Goal: Task Accomplishment & Management: Complete application form

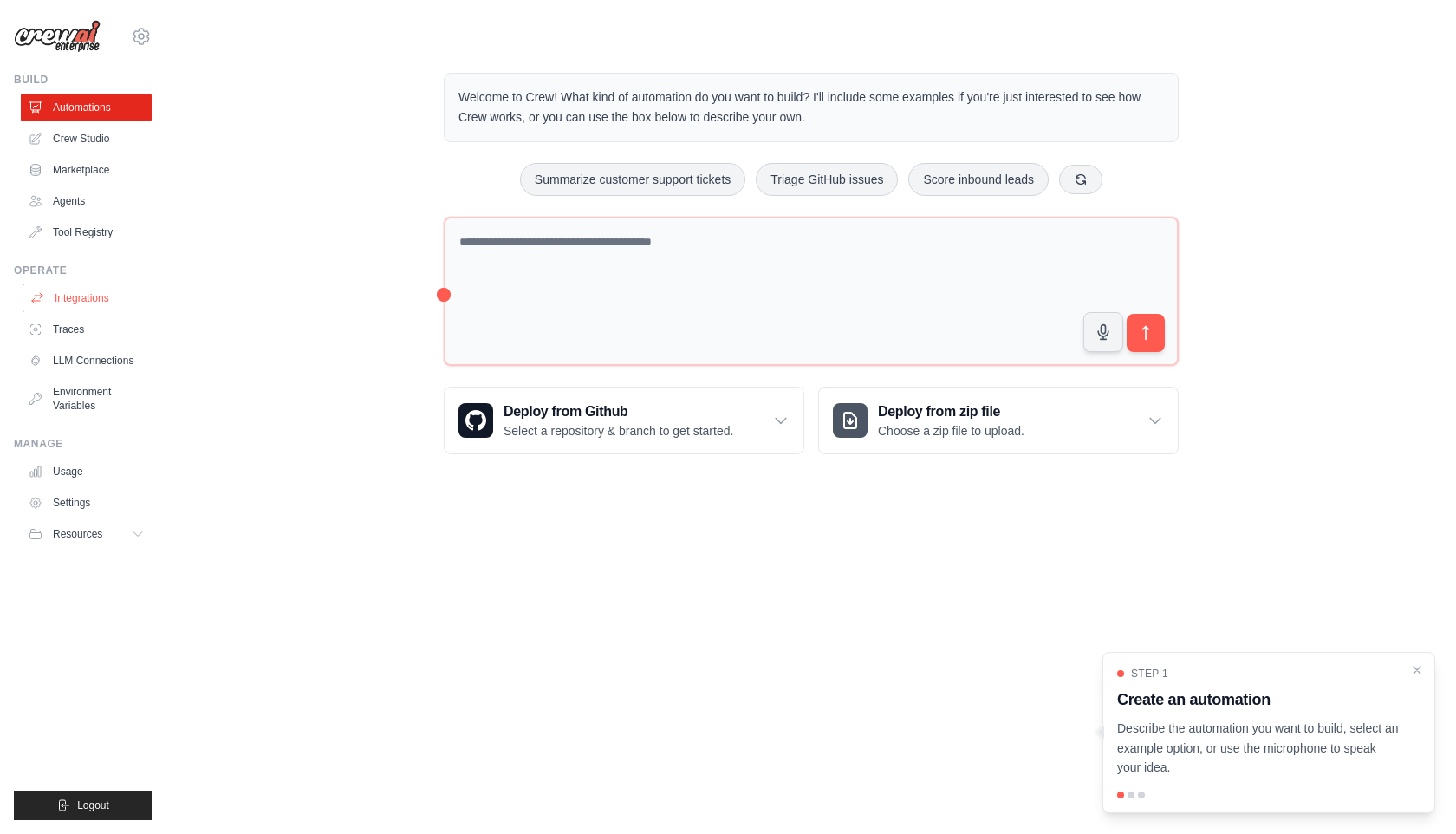
click at [118, 298] on link "Integrations" at bounding box center [88, 298] width 131 height 28
click at [102, 299] on link "Integrations" at bounding box center [88, 298] width 131 height 28
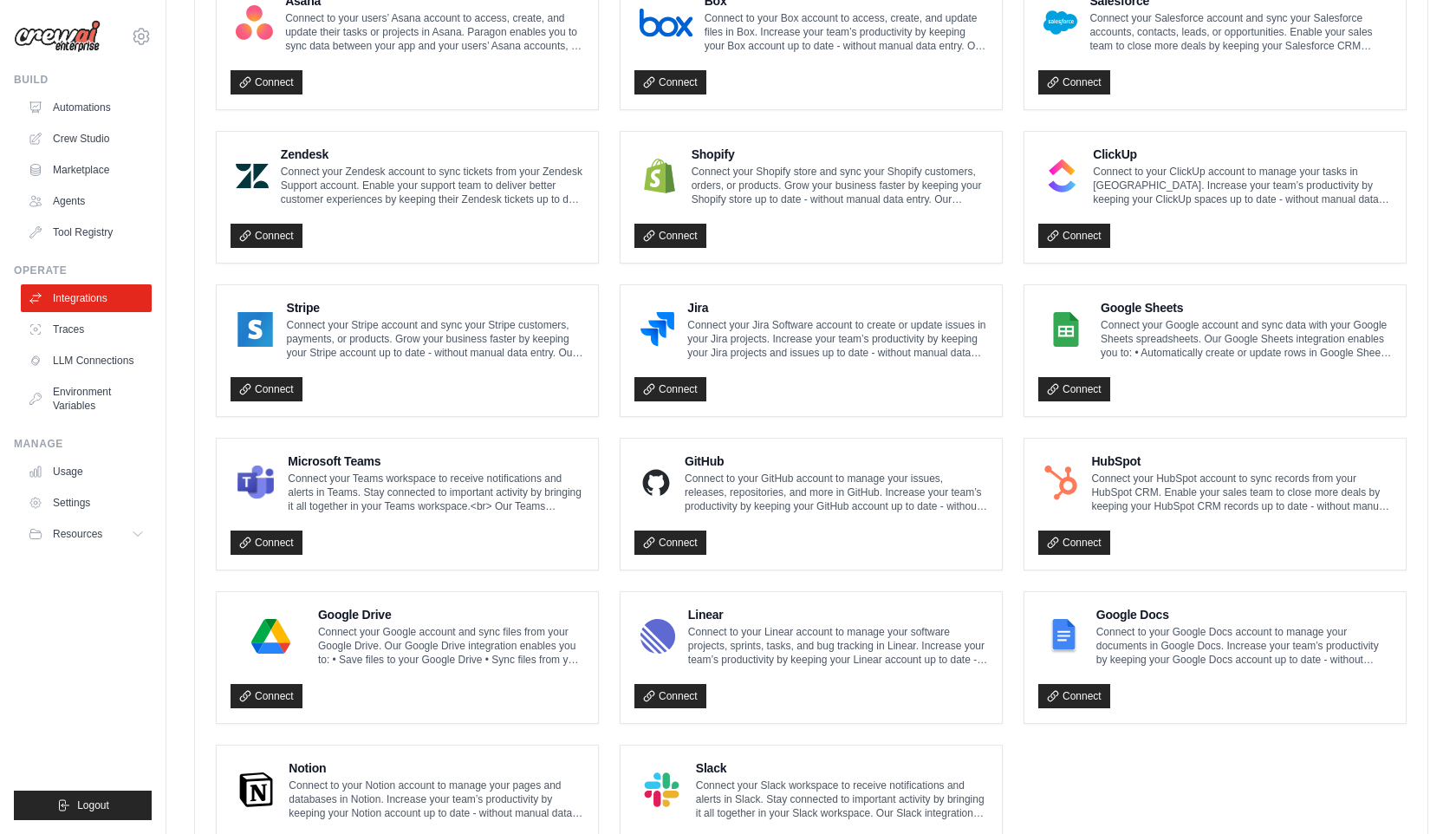
scroll to position [791, 0]
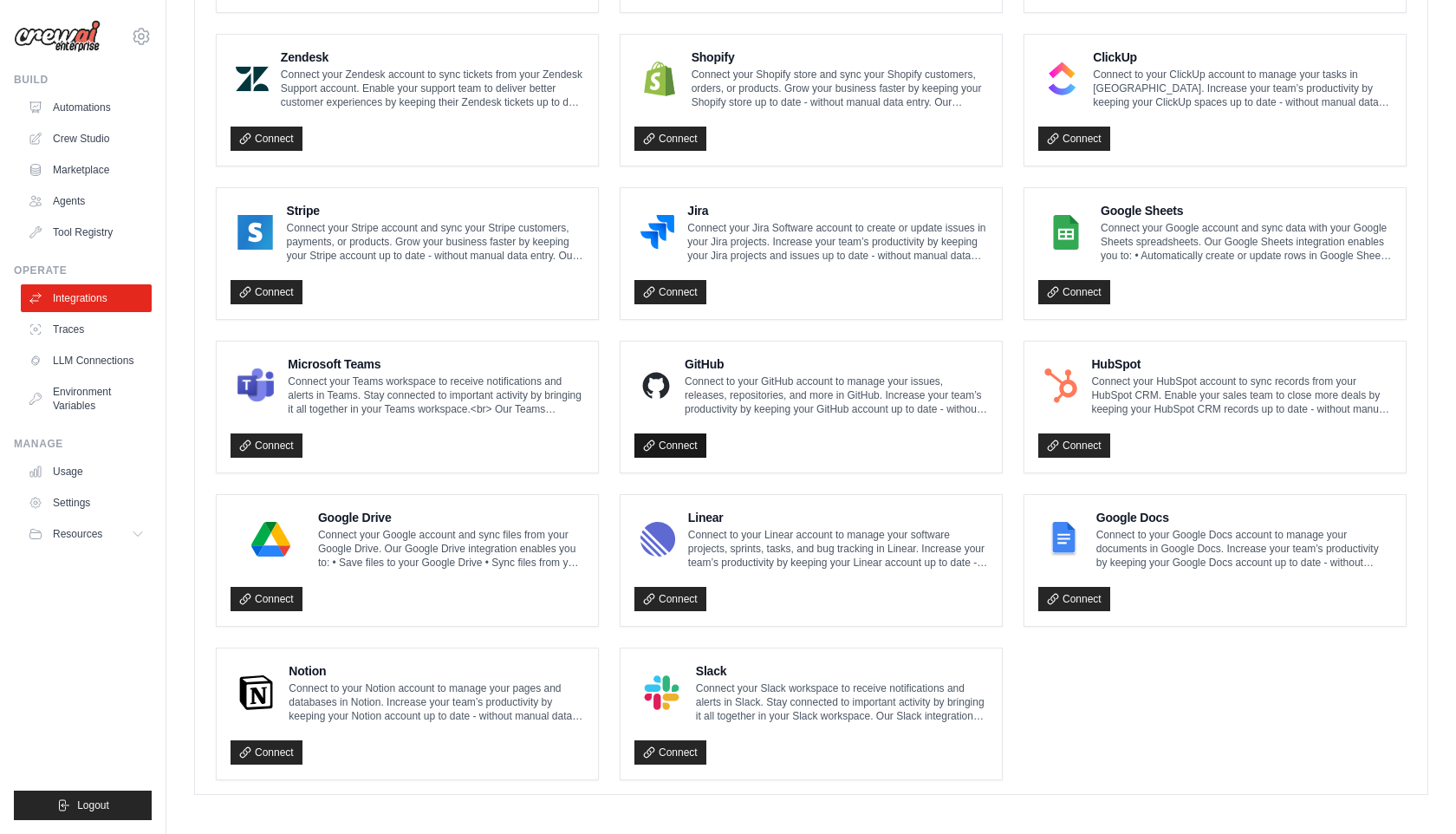
click at [682, 434] on link "Connect" at bounding box center [670, 445] width 72 height 24
click at [1077, 282] on link "Connect" at bounding box center [1074, 292] width 72 height 24
click at [96, 324] on link "Traces" at bounding box center [88, 330] width 131 height 28
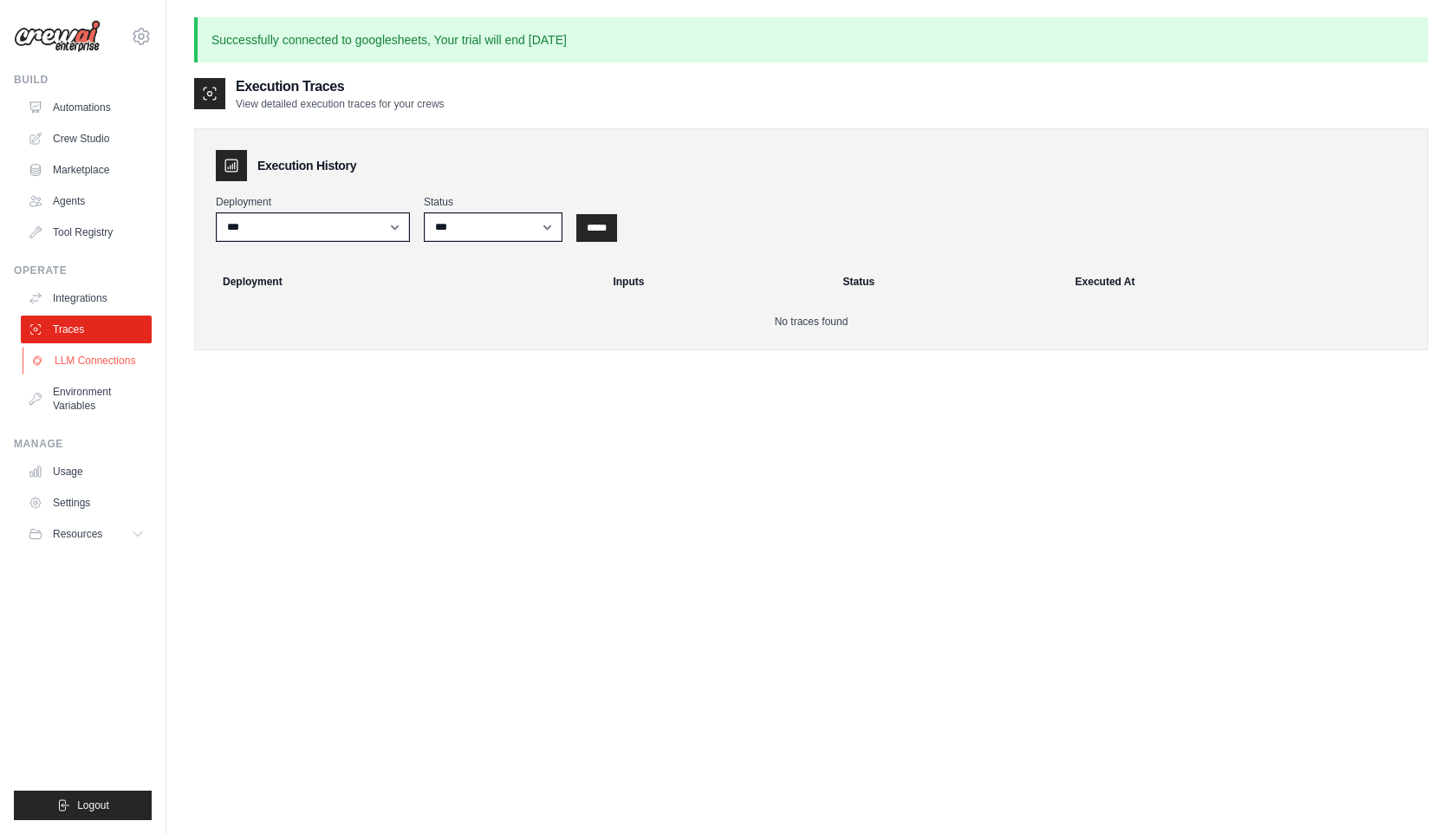
click at [98, 361] on link "LLM Connections" at bounding box center [88, 361] width 131 height 28
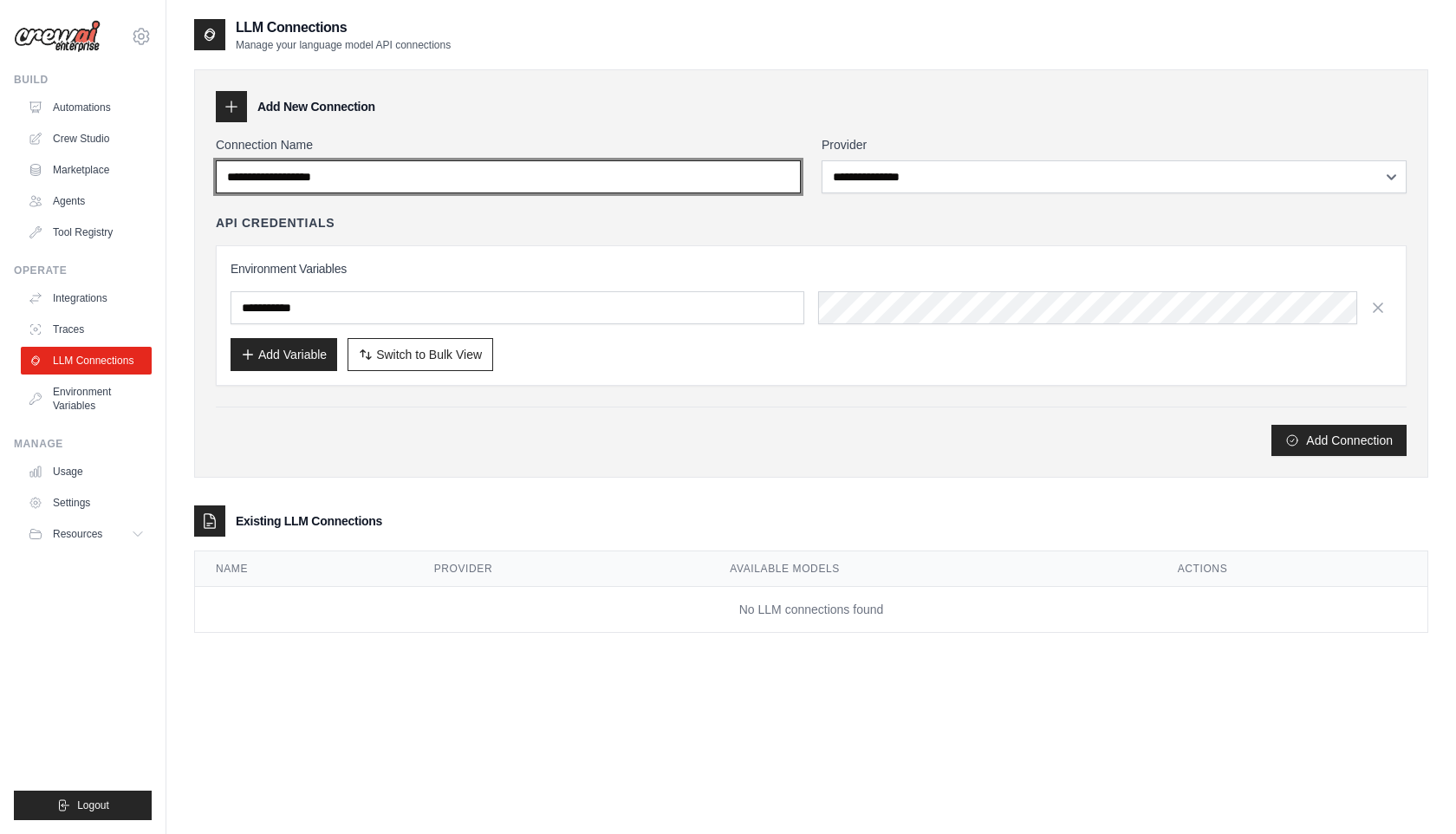
click at [376, 170] on input "Connection Name" at bounding box center [508, 177] width 585 height 33
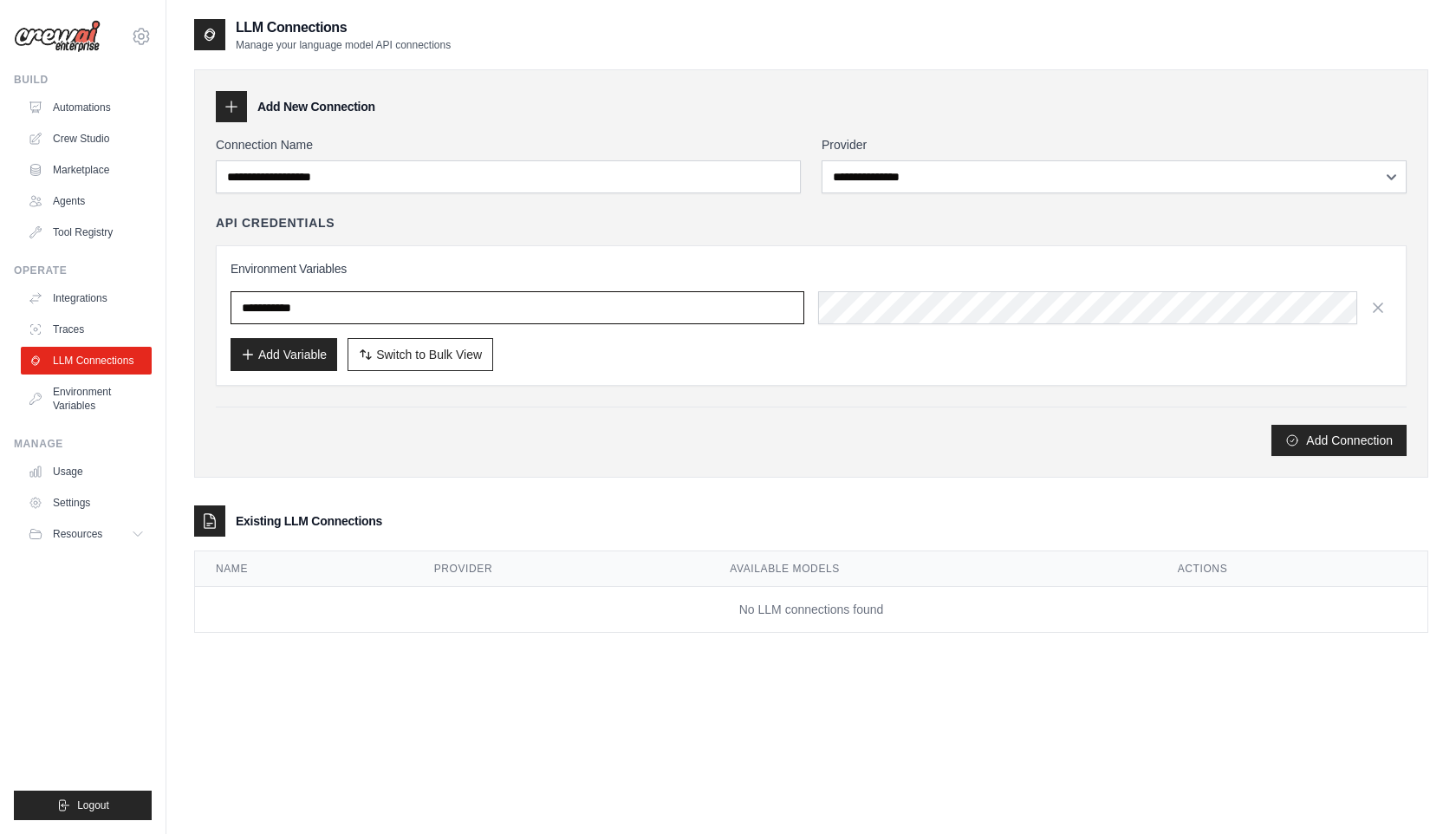
click at [328, 302] on input "text" at bounding box center [517, 308] width 574 height 33
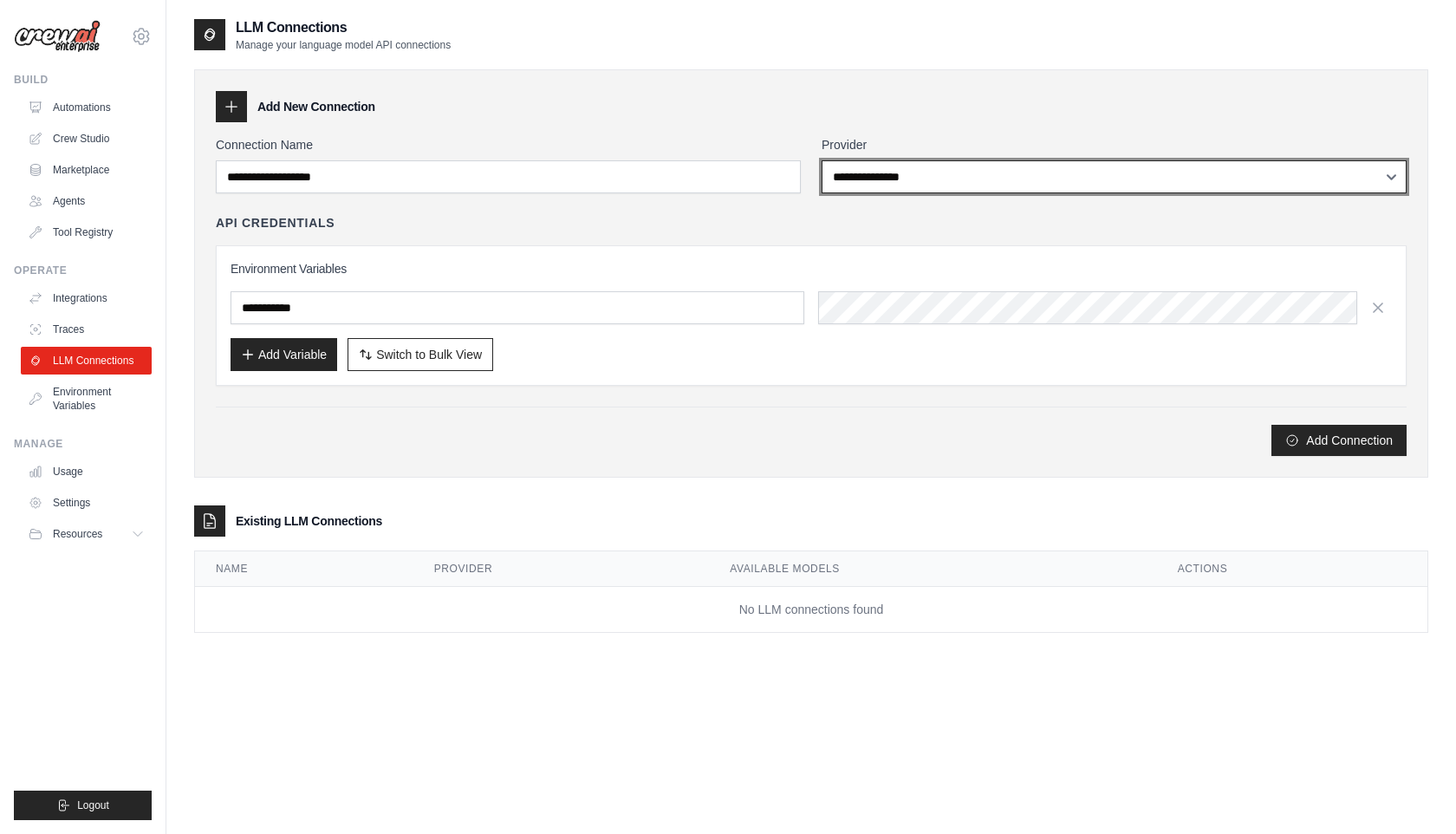
click at [902, 184] on select "**********" at bounding box center [1114, 177] width 585 height 33
select select "******"
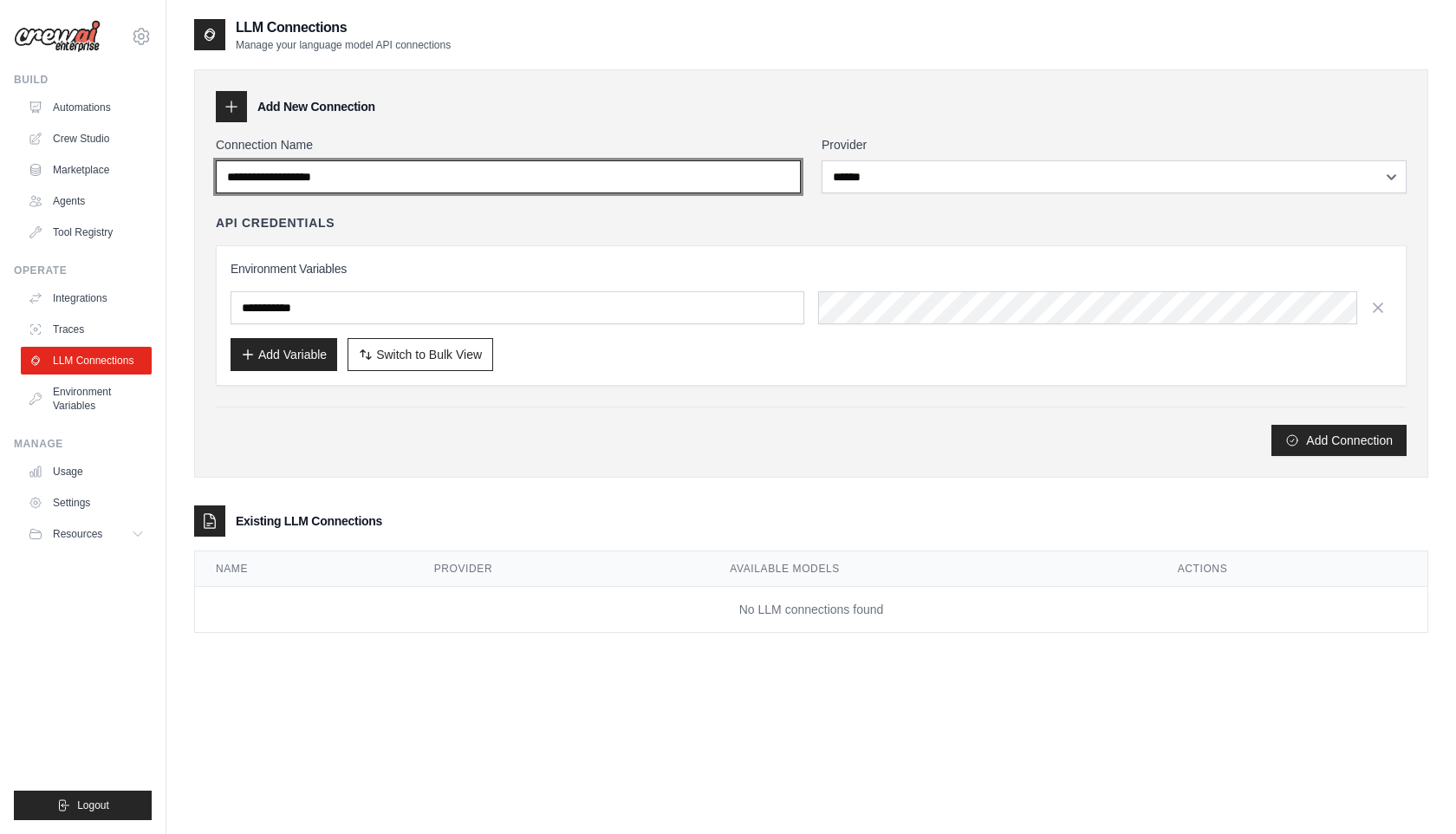
click at [615, 183] on input "Connection Name" at bounding box center [508, 177] width 585 height 33
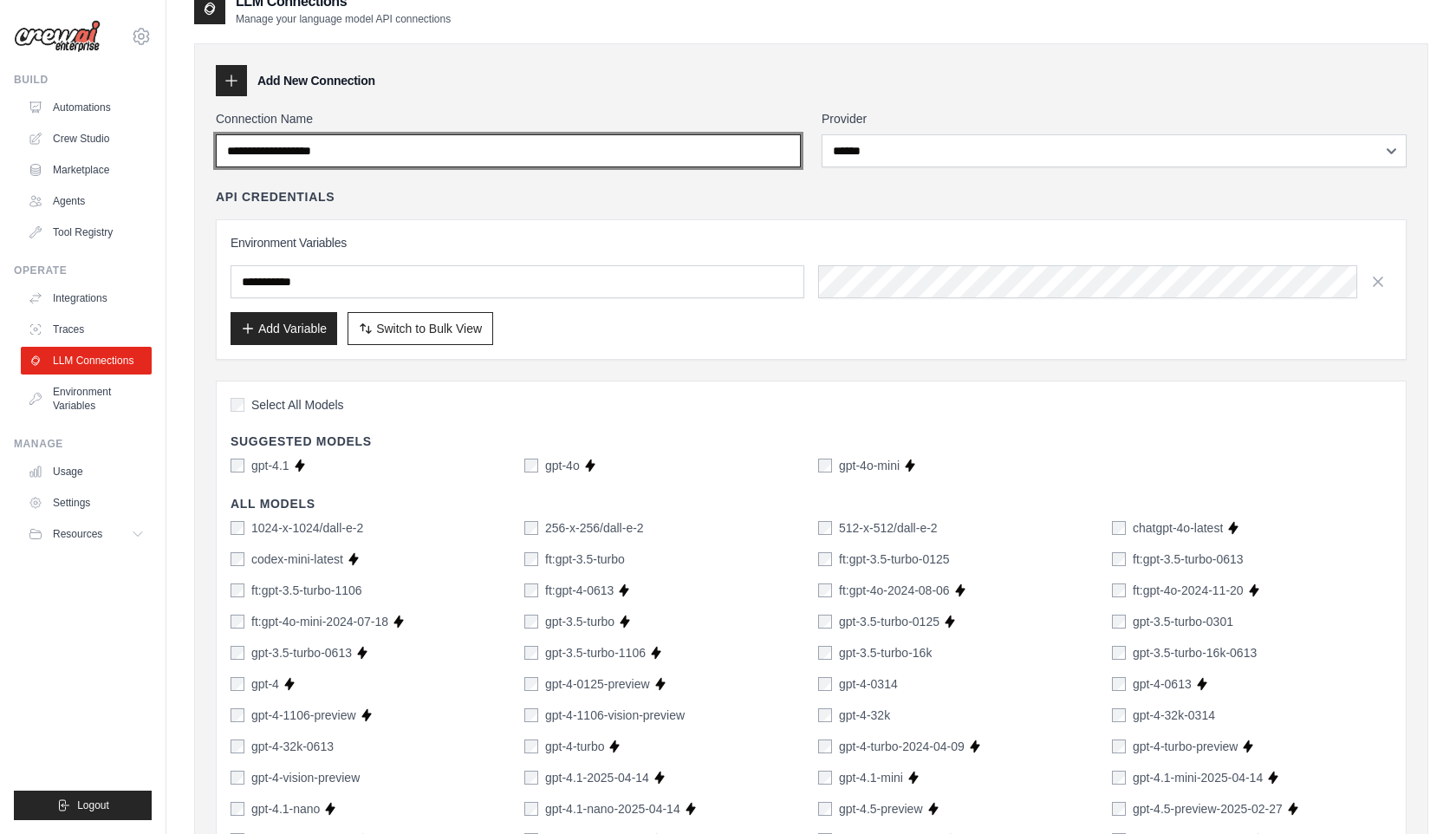
scroll to position [30, 0]
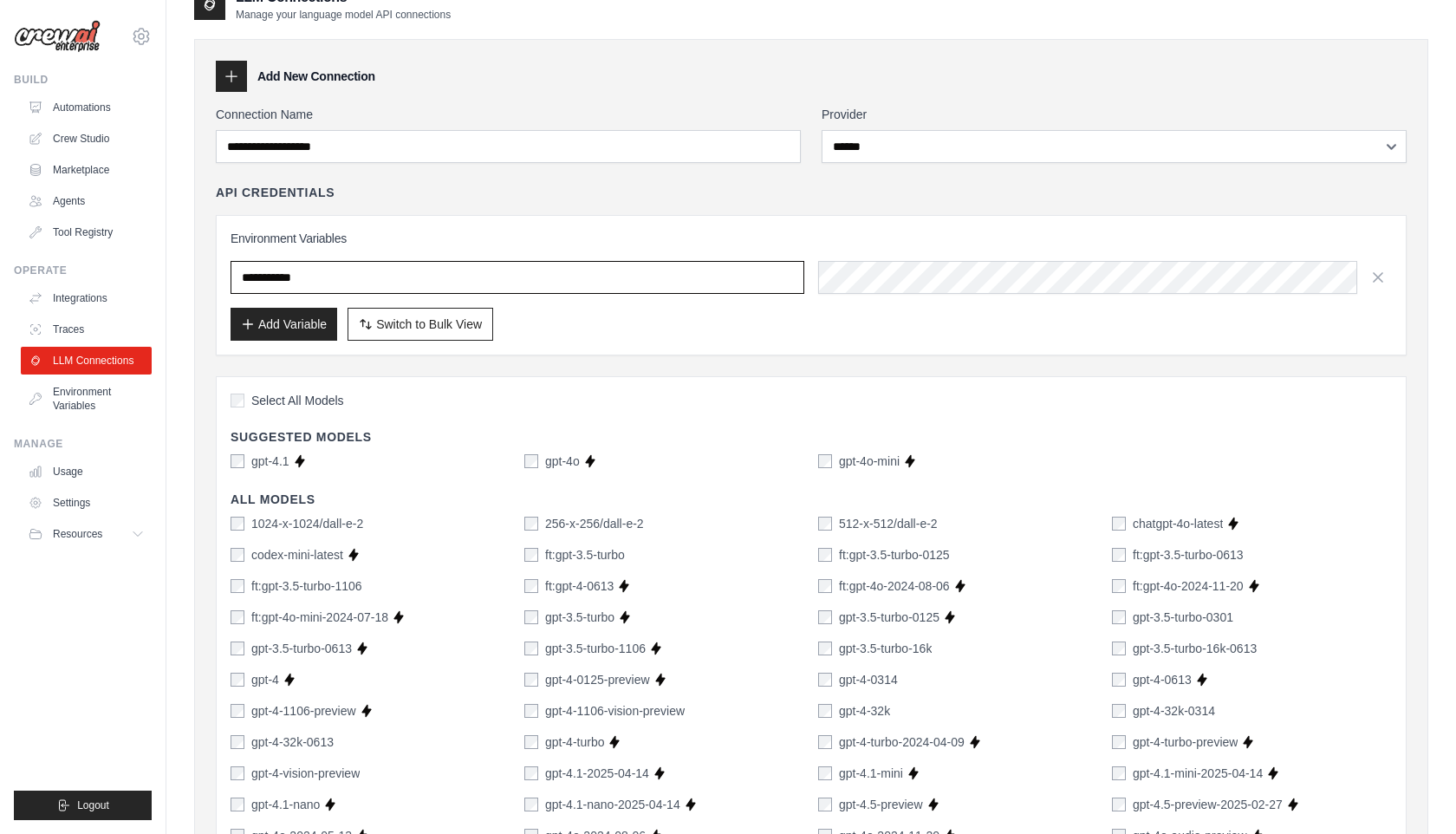
click at [427, 263] on input "text" at bounding box center [517, 277] width 574 height 33
click at [426, 271] on input "text" at bounding box center [517, 277] width 574 height 33
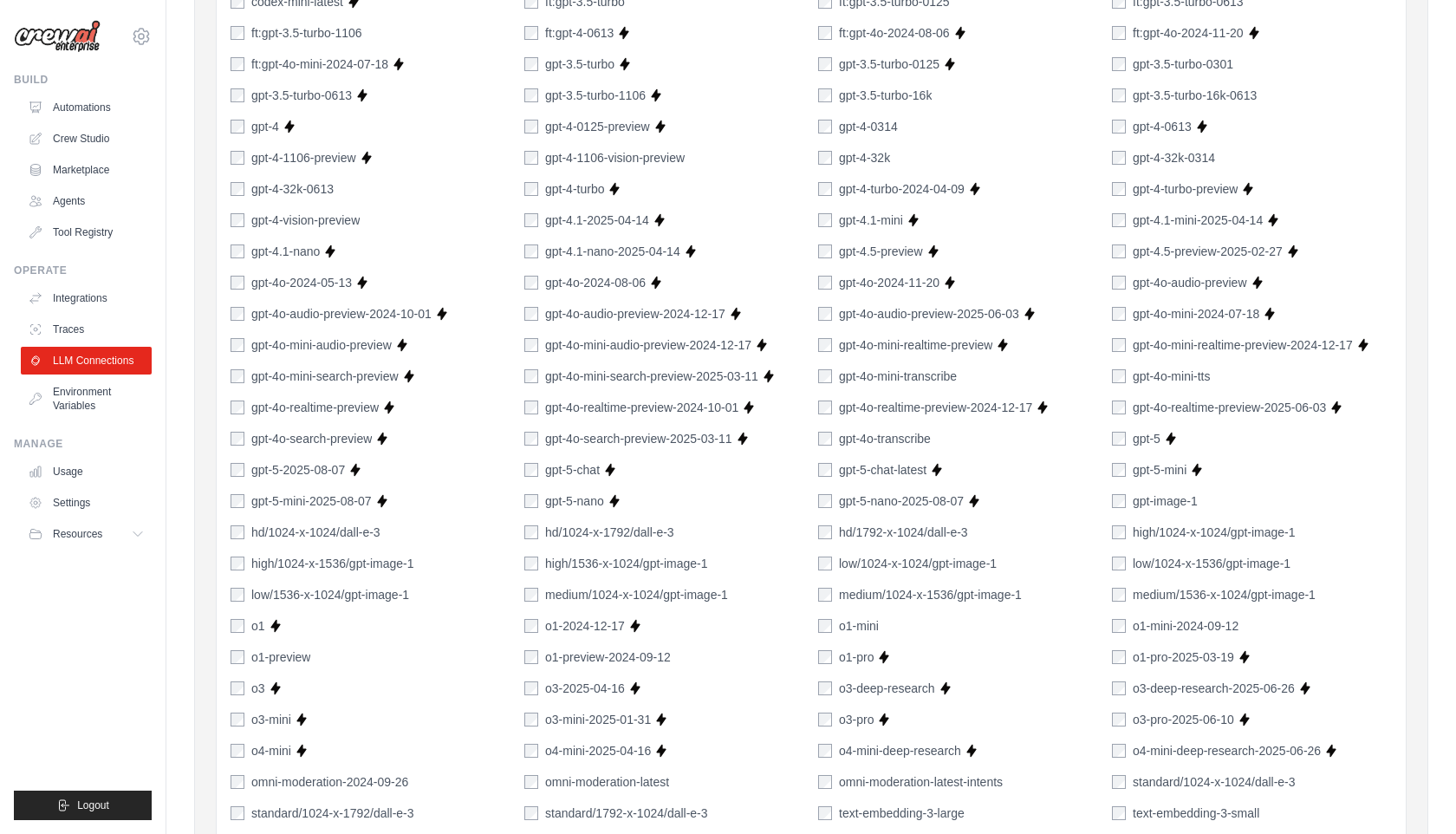
scroll to position [0, 0]
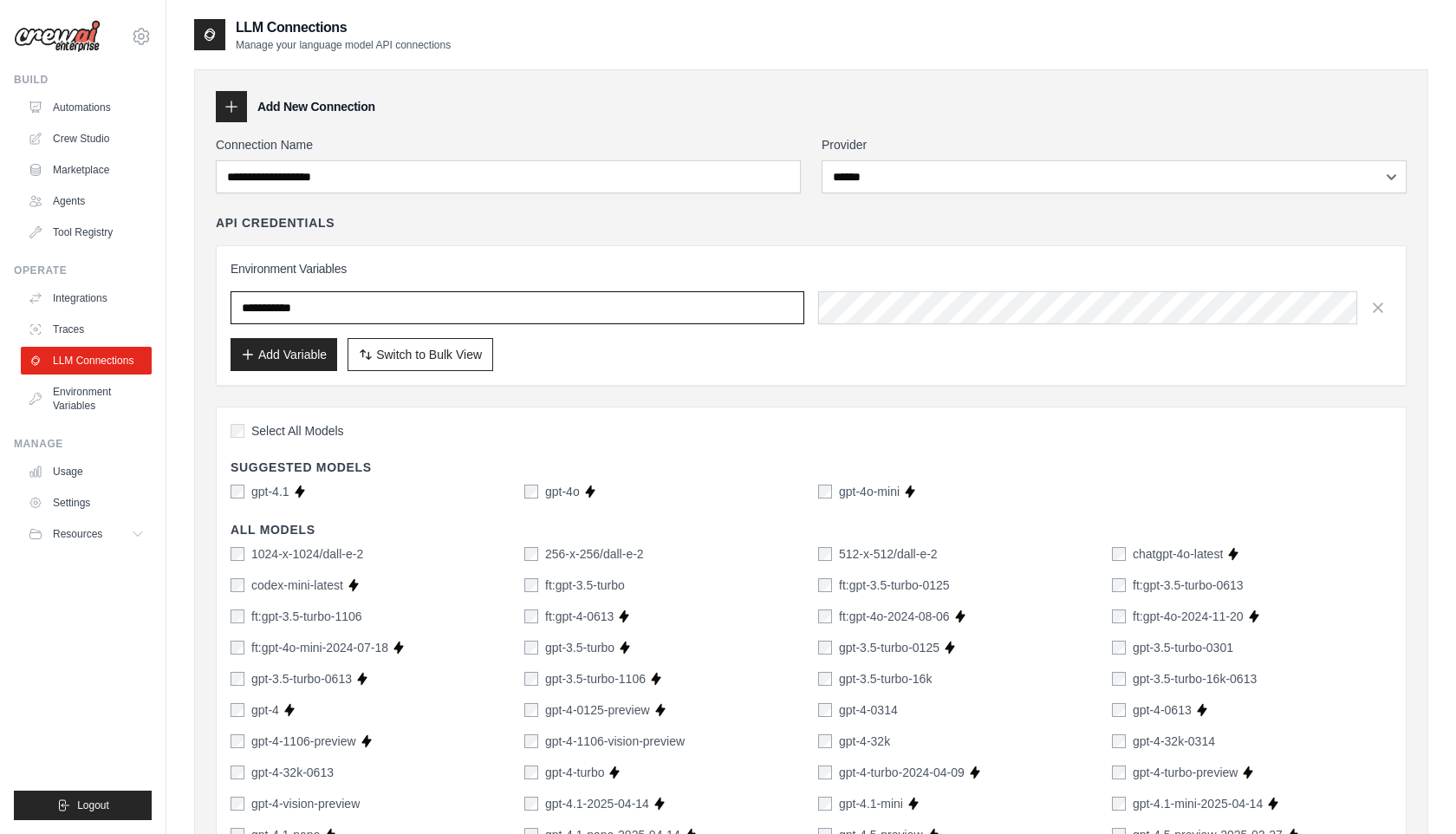
click at [562, 315] on input "text" at bounding box center [517, 308] width 574 height 33
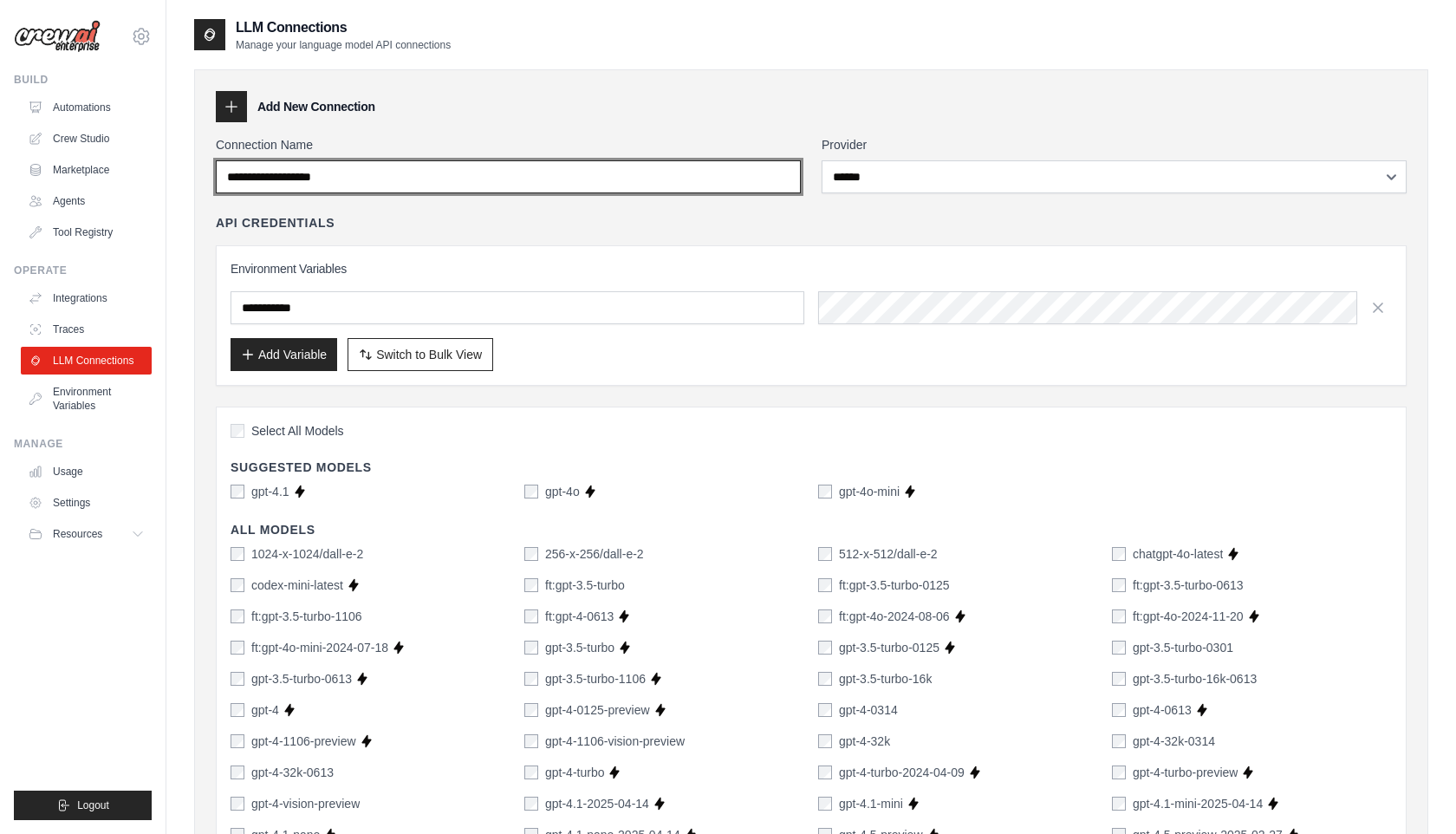
click at [558, 173] on input "Connection Name" at bounding box center [508, 177] width 585 height 33
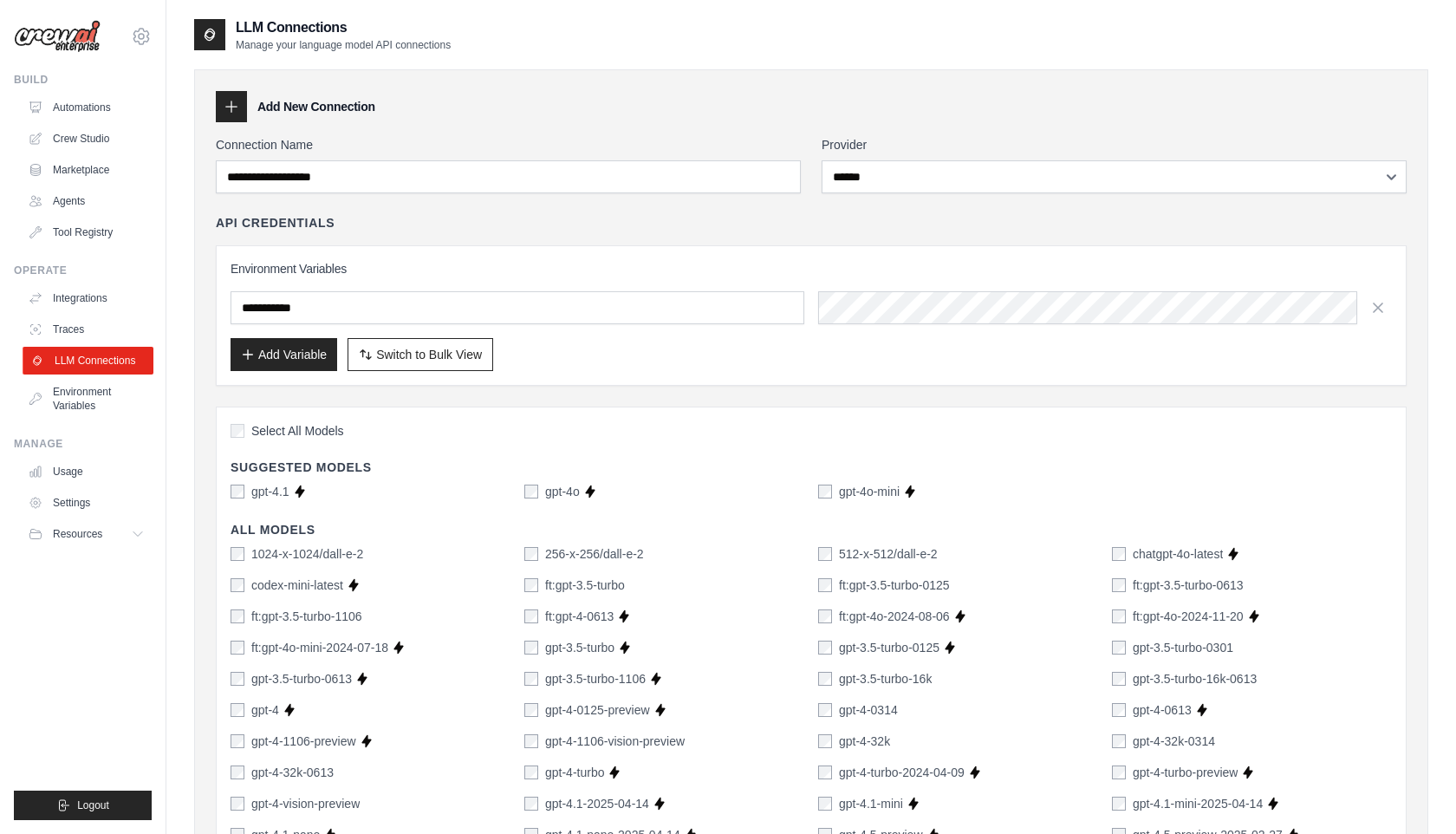
click at [110, 354] on link "LLM Connections" at bounding box center [88, 361] width 131 height 28
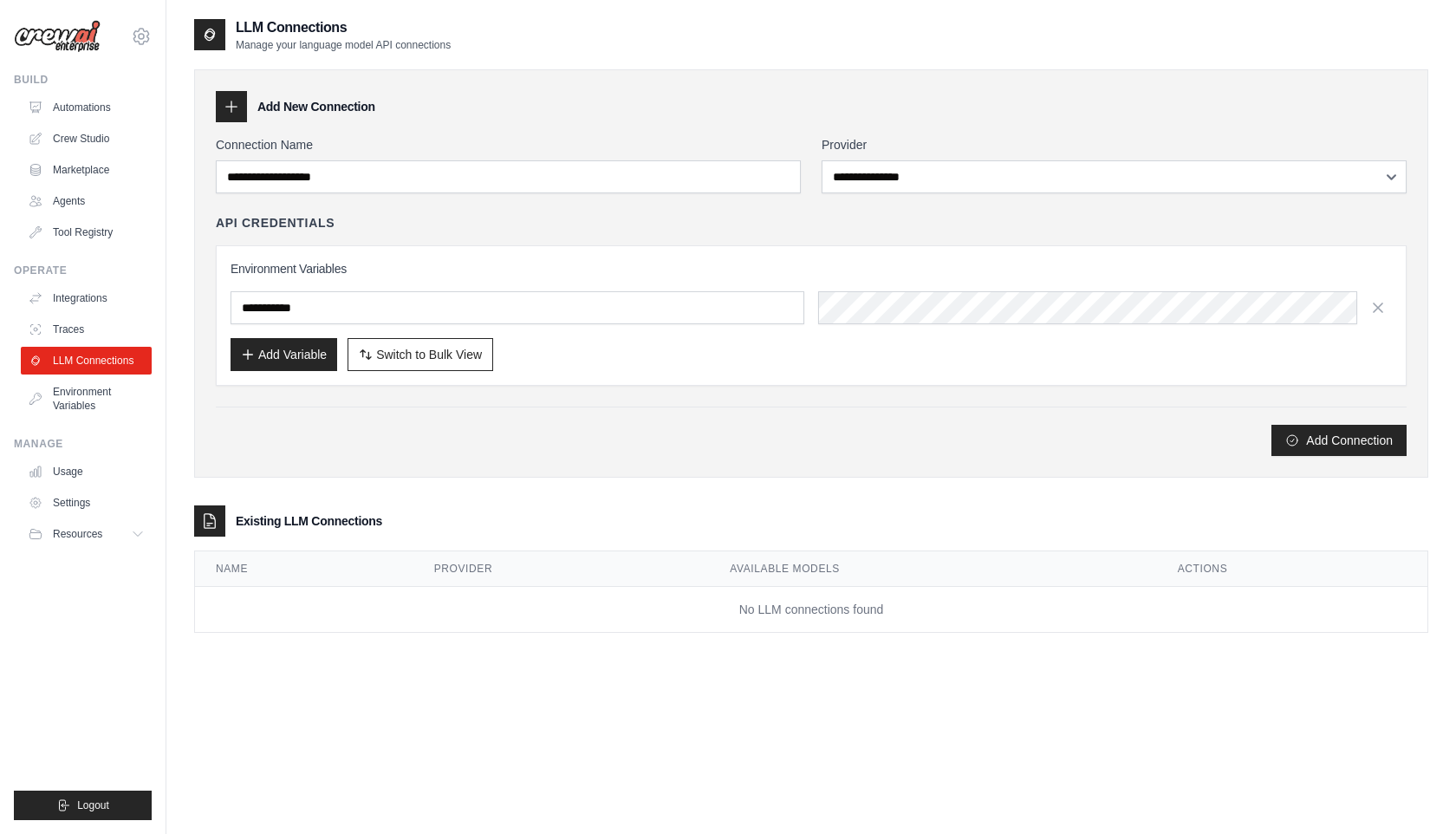
click at [322, 156] on div "Connection Name" at bounding box center [508, 165] width 585 height 57
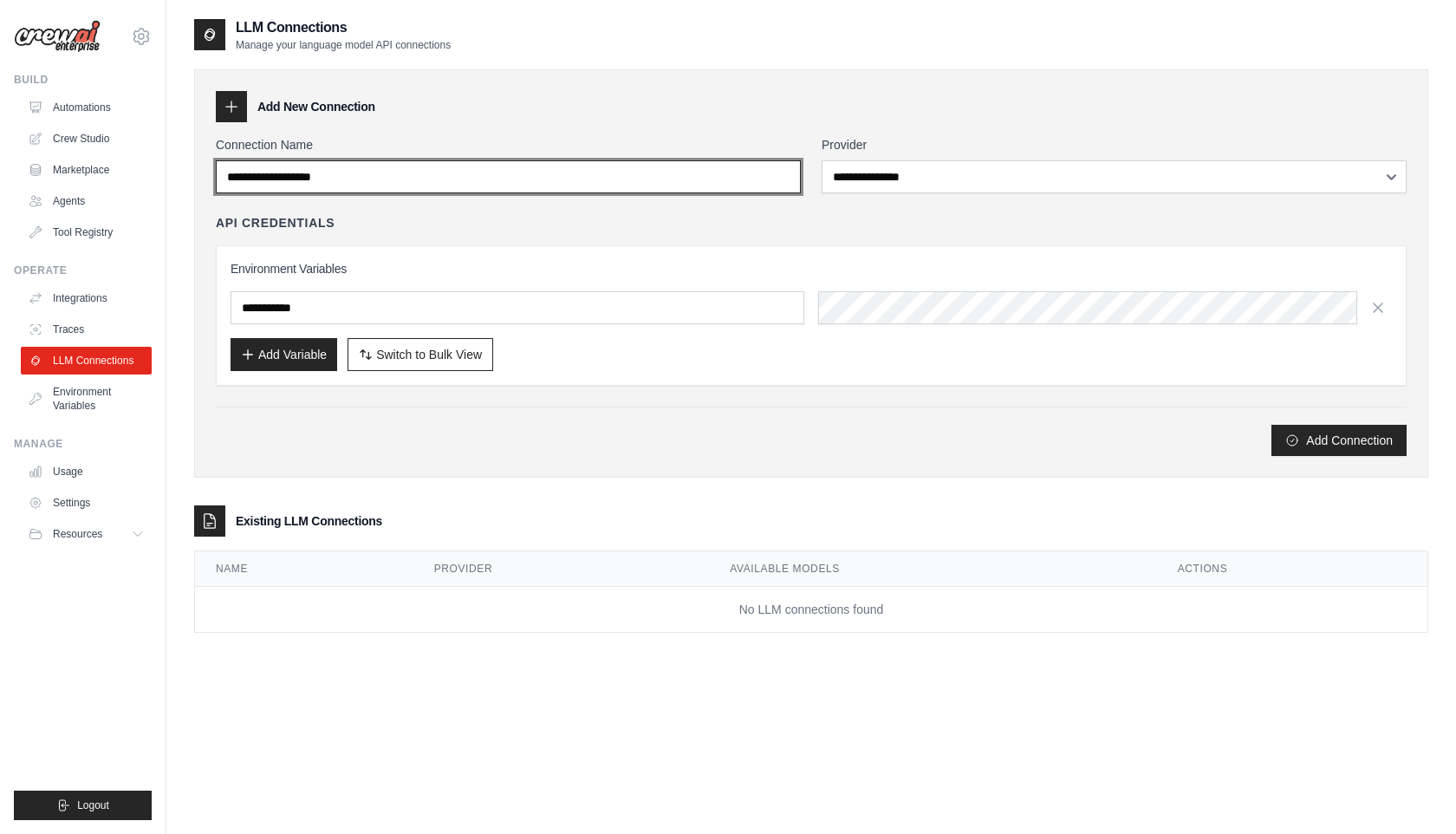
click at [323, 177] on input "Connection Name" at bounding box center [508, 177] width 585 height 33
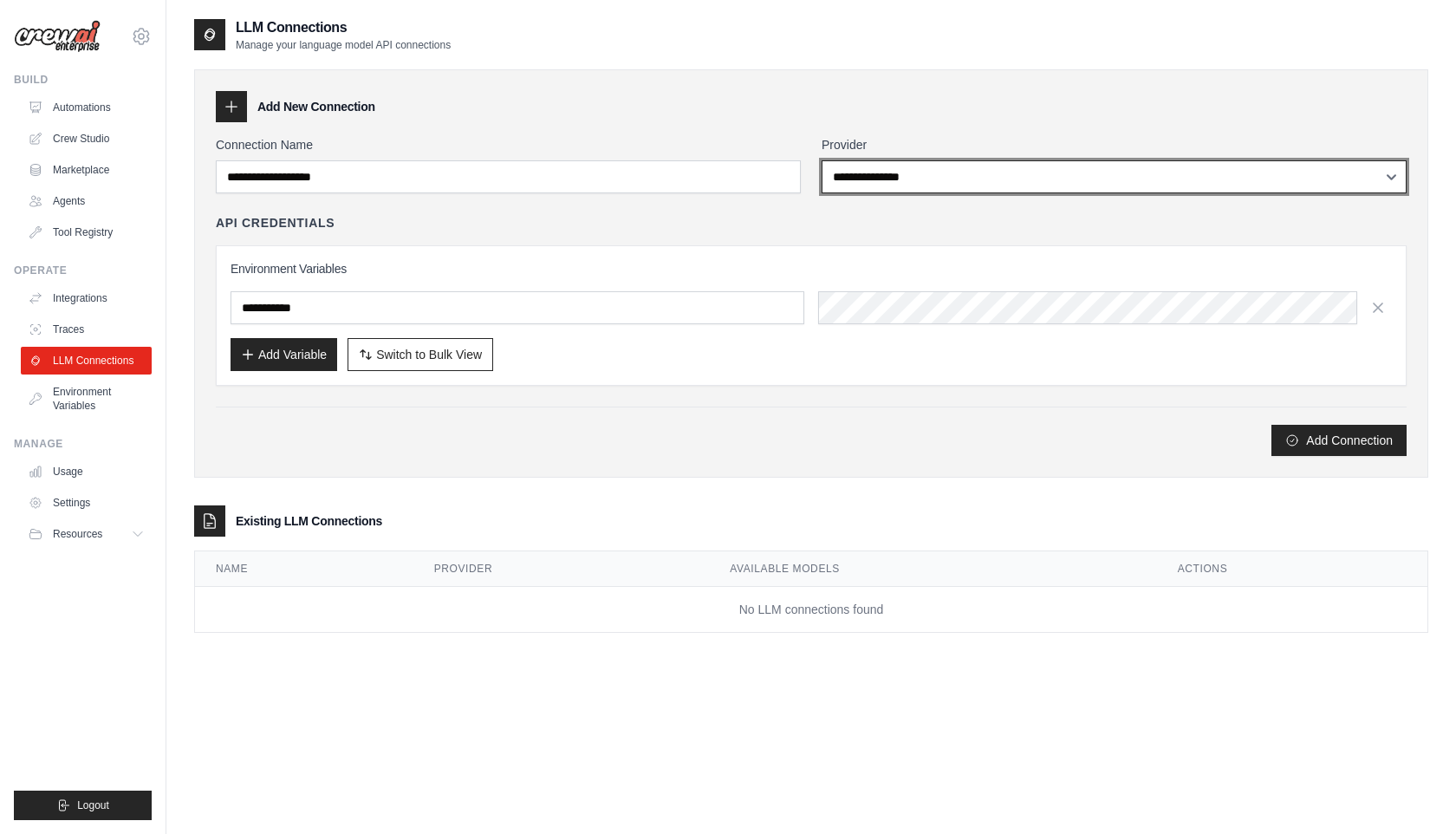
click at [913, 163] on select "**********" at bounding box center [1114, 177] width 585 height 33
select select "******"
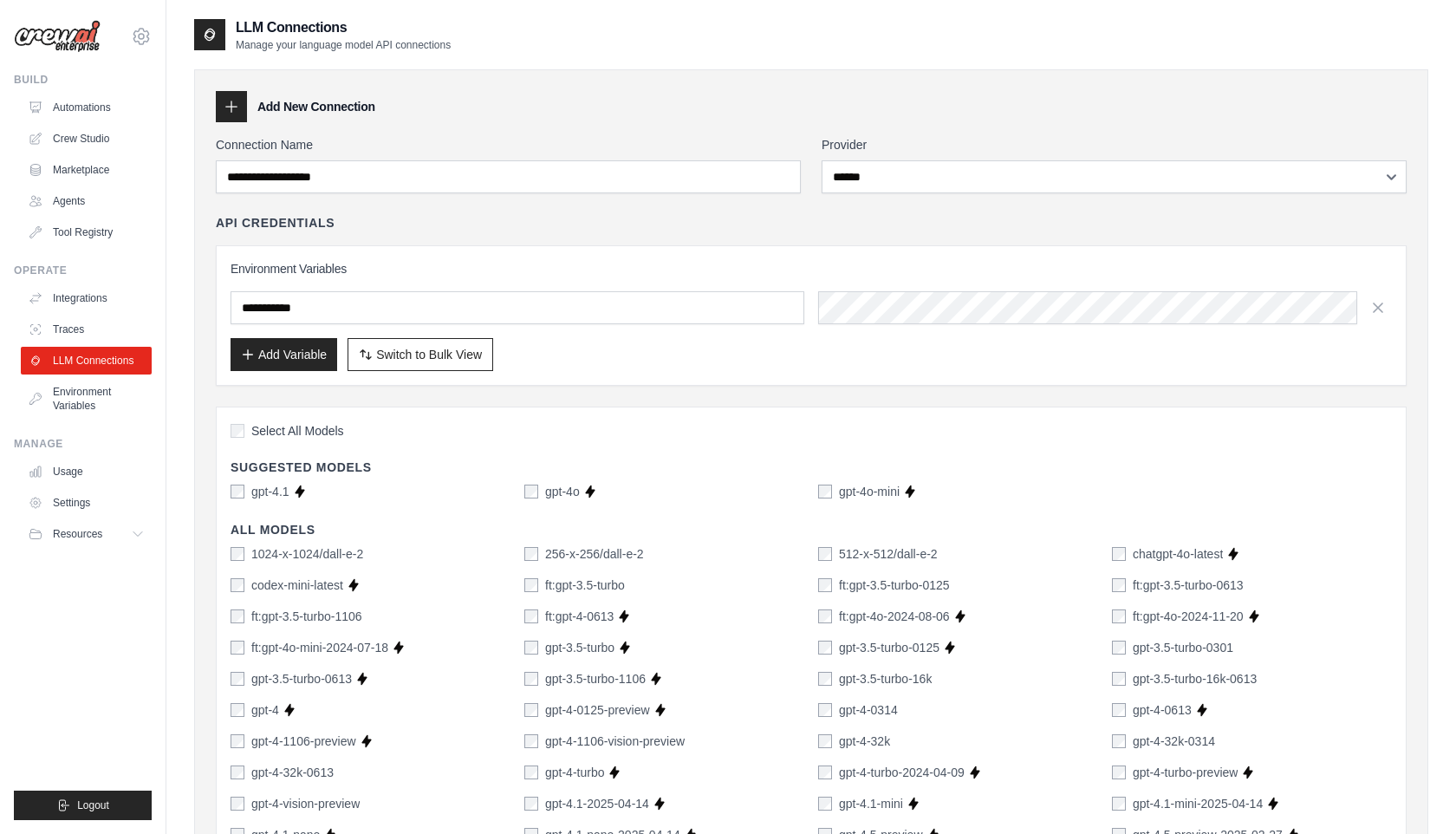
click at [240, 422] on div "Select All Models" at bounding box center [811, 432] width 1161 height 23
click at [835, 490] on div "gpt-4o-mini" at bounding box center [859, 491] width 82 height 17
click at [499, 290] on div "Environment Variables Add Variable Switch to Bulk View Switch to Table View" at bounding box center [811, 316] width 1161 height 111
click at [498, 310] on input "text" at bounding box center [517, 308] width 574 height 33
